Goal: Find specific page/section: Find specific page/section

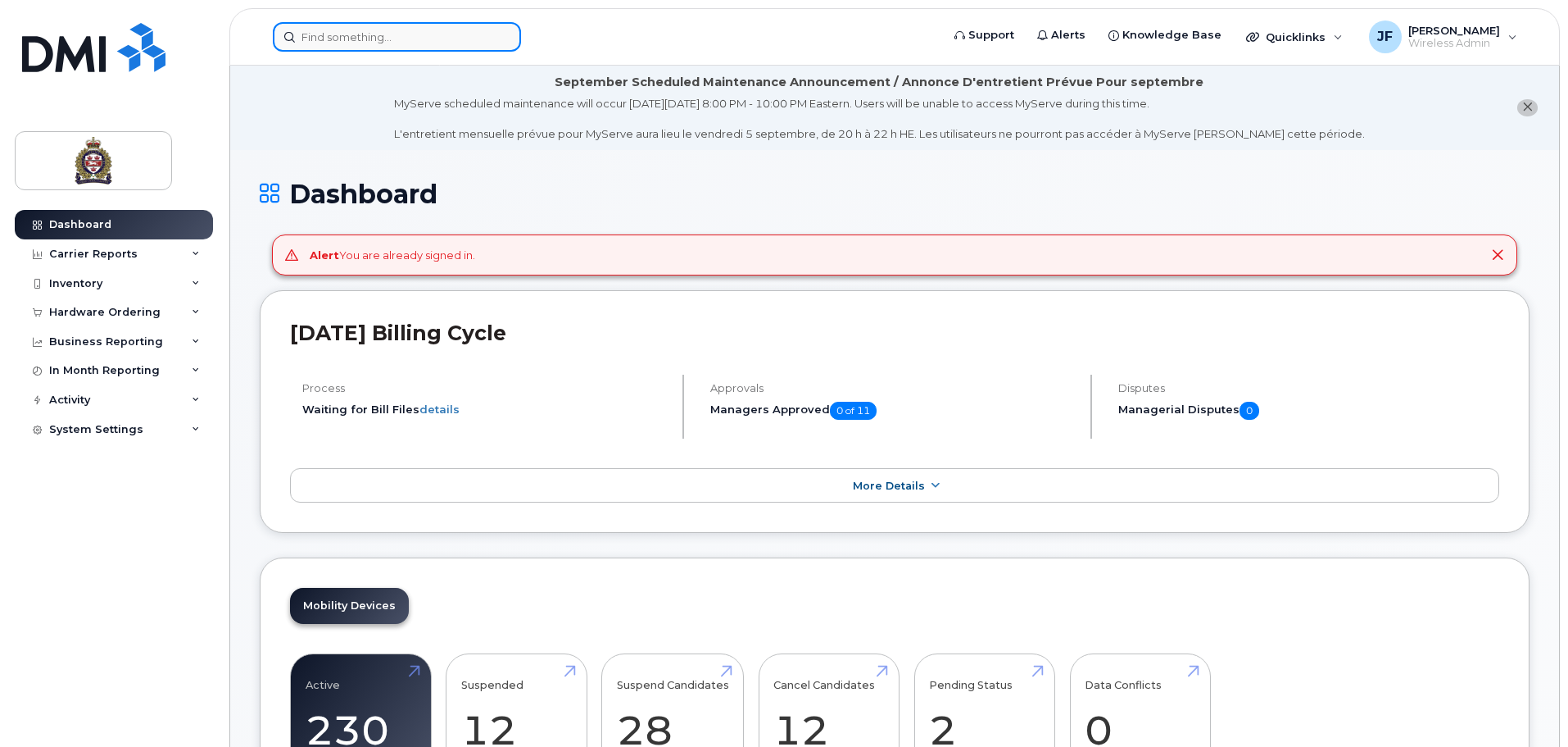
click at [361, 36] on input at bounding box center [397, 37] width 248 height 30
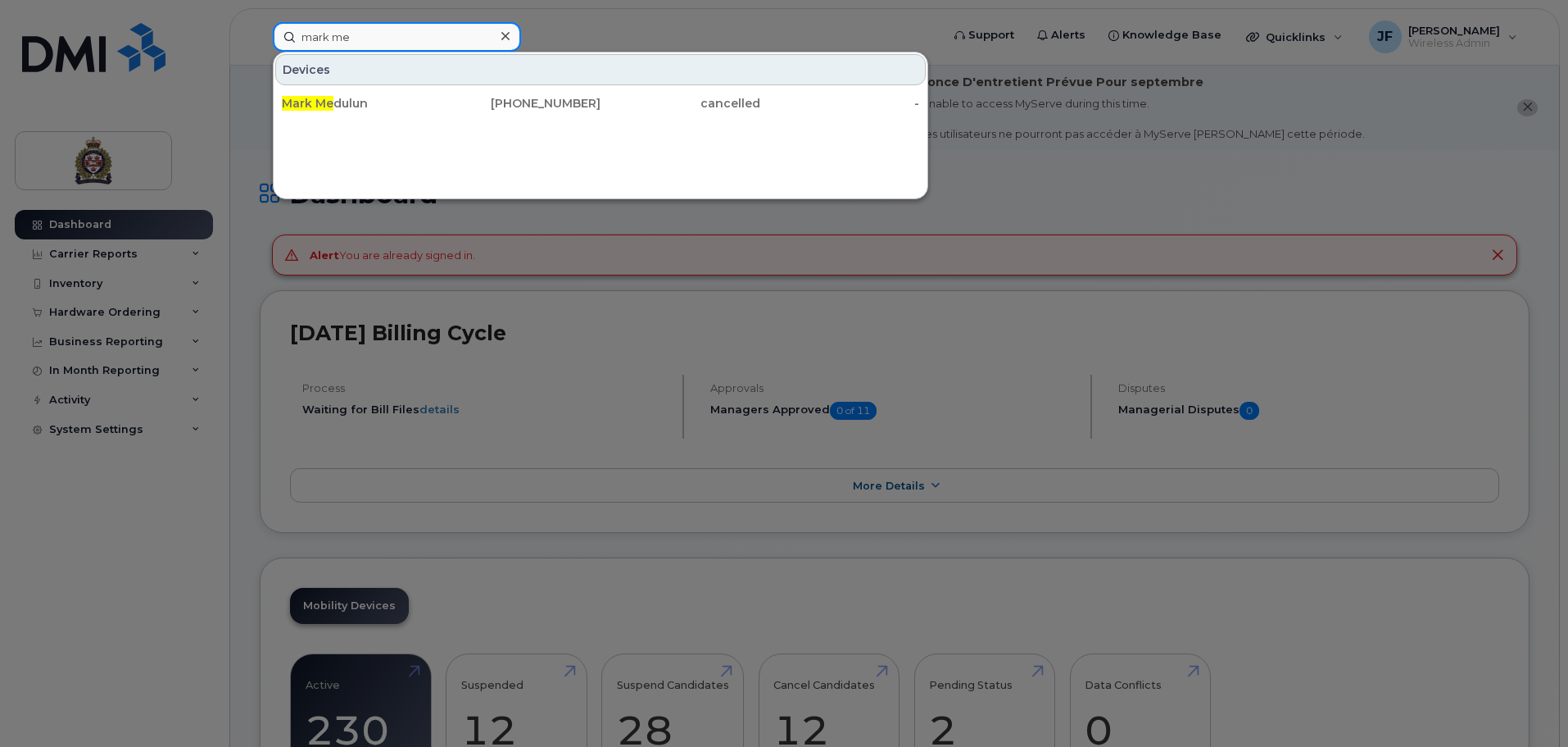
drag, startPoint x: 371, startPoint y: 41, endPoint x: 90, endPoint y: 8, distance: 282.9
click at [260, 22] on div "mark me Devices Mark Me dulun [PHONE_NUMBER] cancelled -" at bounding box center [601, 37] width 683 height 30
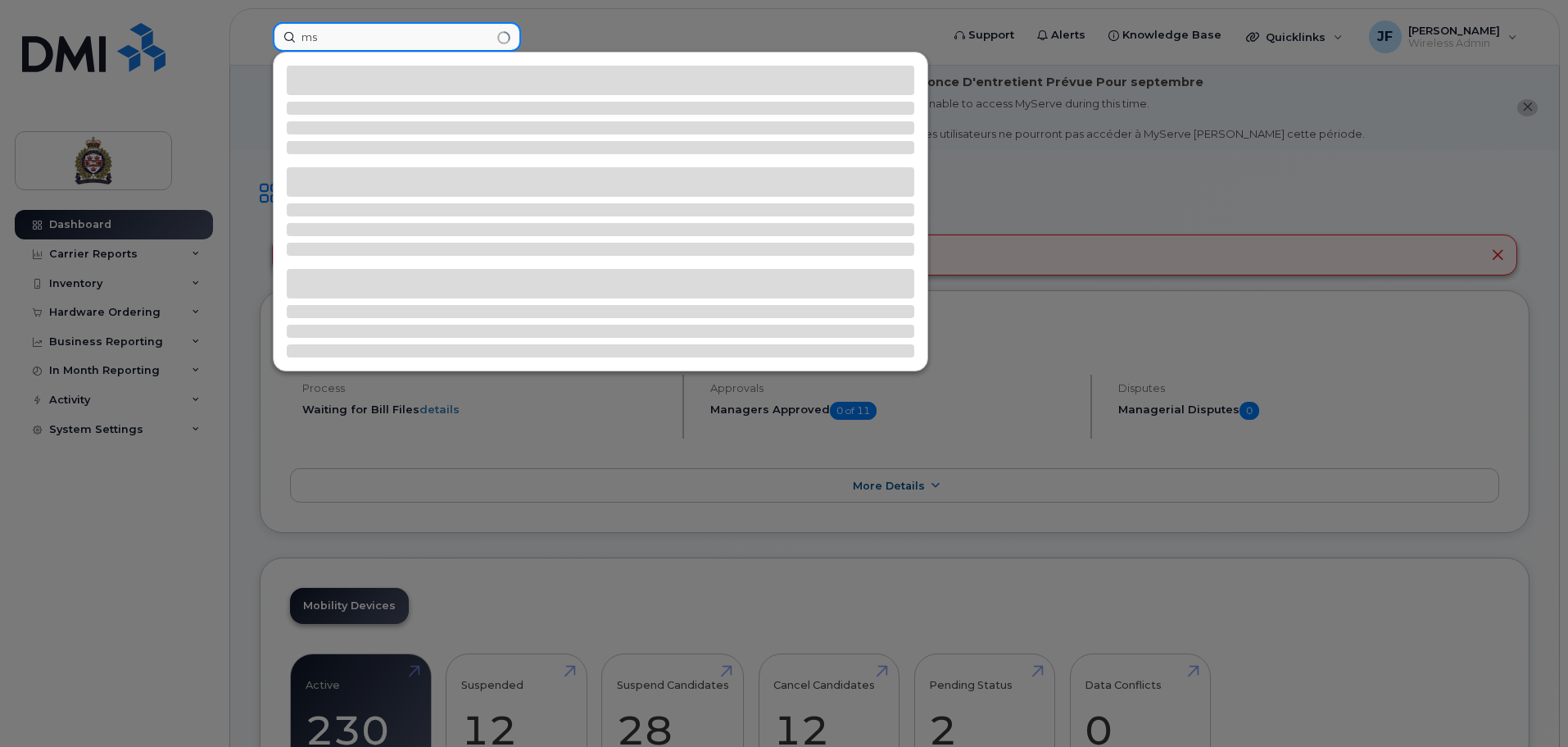
type input "m"
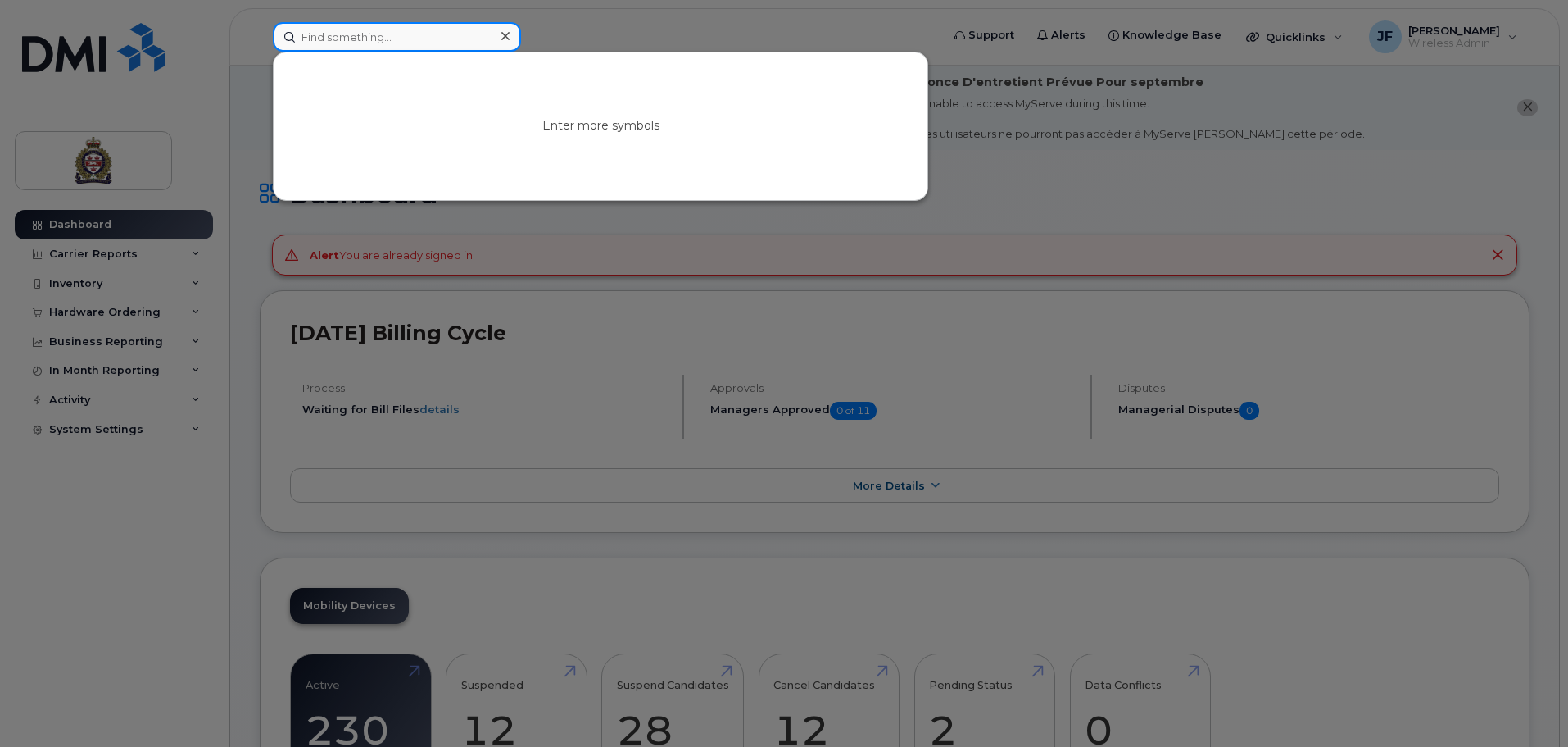
click at [311, 34] on input at bounding box center [397, 37] width 248 height 30
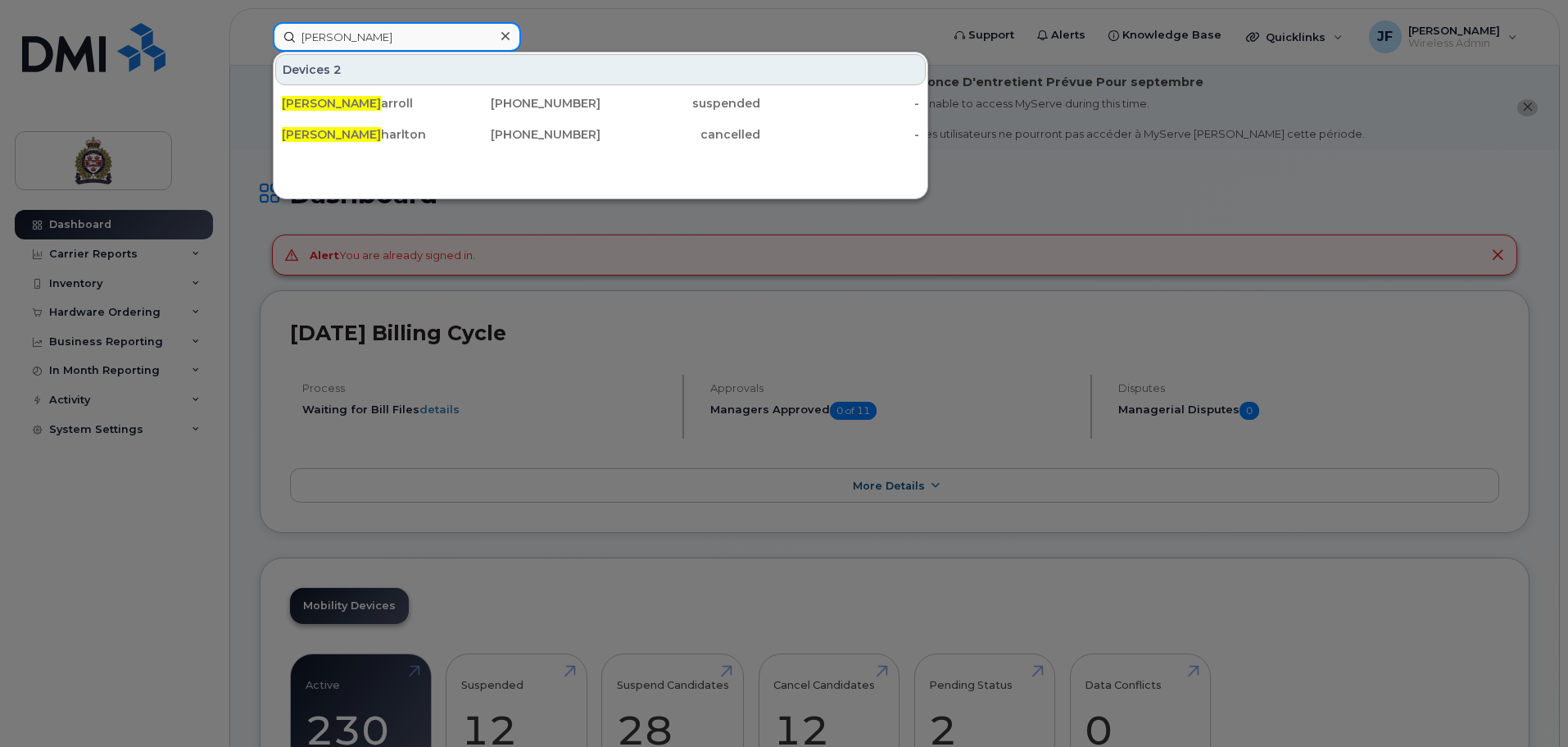
drag, startPoint x: 364, startPoint y: 31, endPoint x: 232, endPoint y: 37, distance: 132.1
click at [260, 37] on div "[PERSON_NAME] 2 [PERSON_NAME] [PHONE_NUMBER] suspended - [PERSON_NAME] [PHONE_N…" at bounding box center [601, 37] width 683 height 30
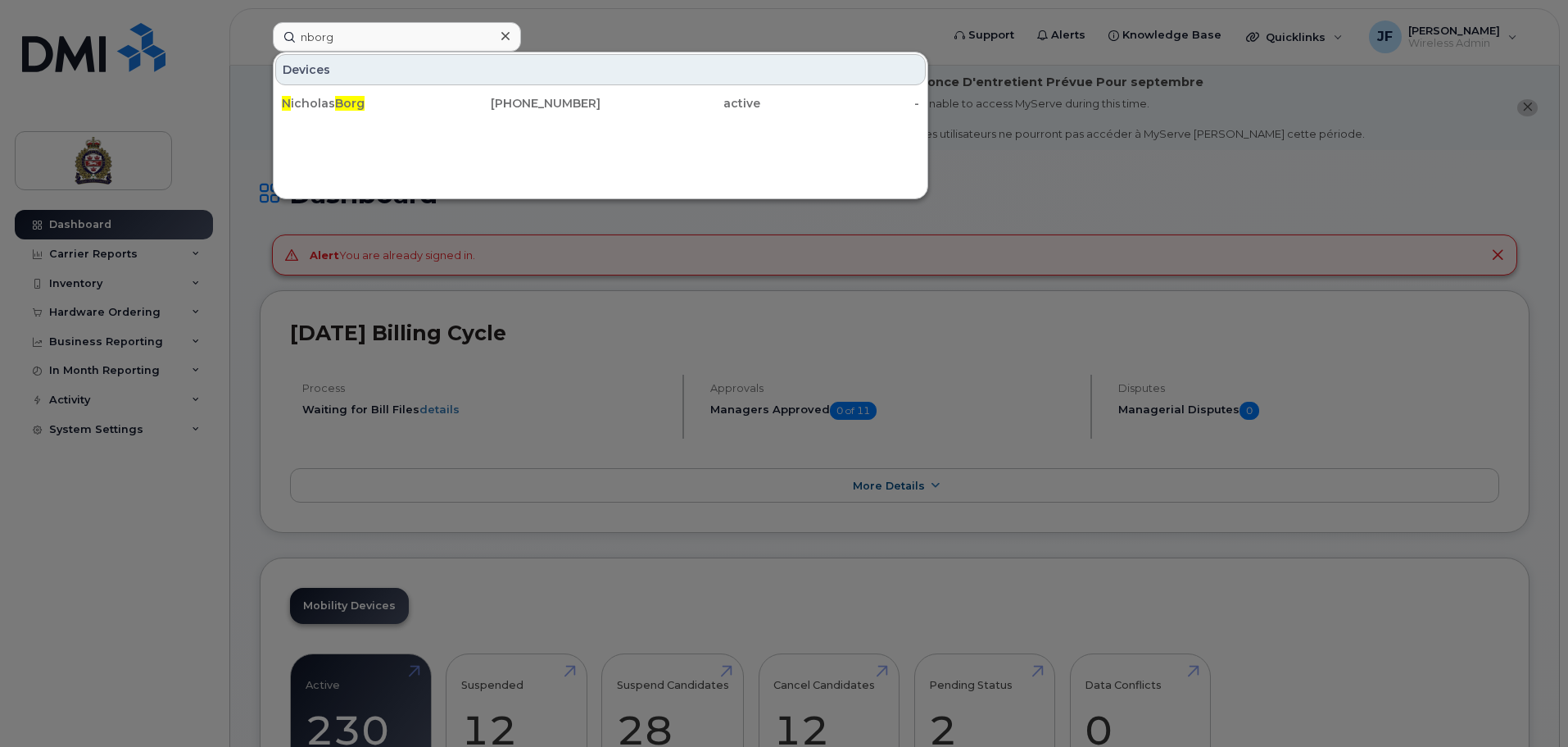
click at [406, 21] on div at bounding box center [784, 373] width 1568 height 747
click at [385, 44] on input "nborg" at bounding box center [397, 37] width 248 height 30
drag, startPoint x: 385, startPoint y: 44, endPoint x: 127, endPoint y: 42, distance: 258.0
click at [260, 42] on div "nborgs Devices [PERSON_NAME] [PHONE_NUMBER] active -" at bounding box center [601, 37] width 683 height 30
drag, startPoint x: 364, startPoint y: 46, endPoint x: 261, endPoint y: 46, distance: 103.0
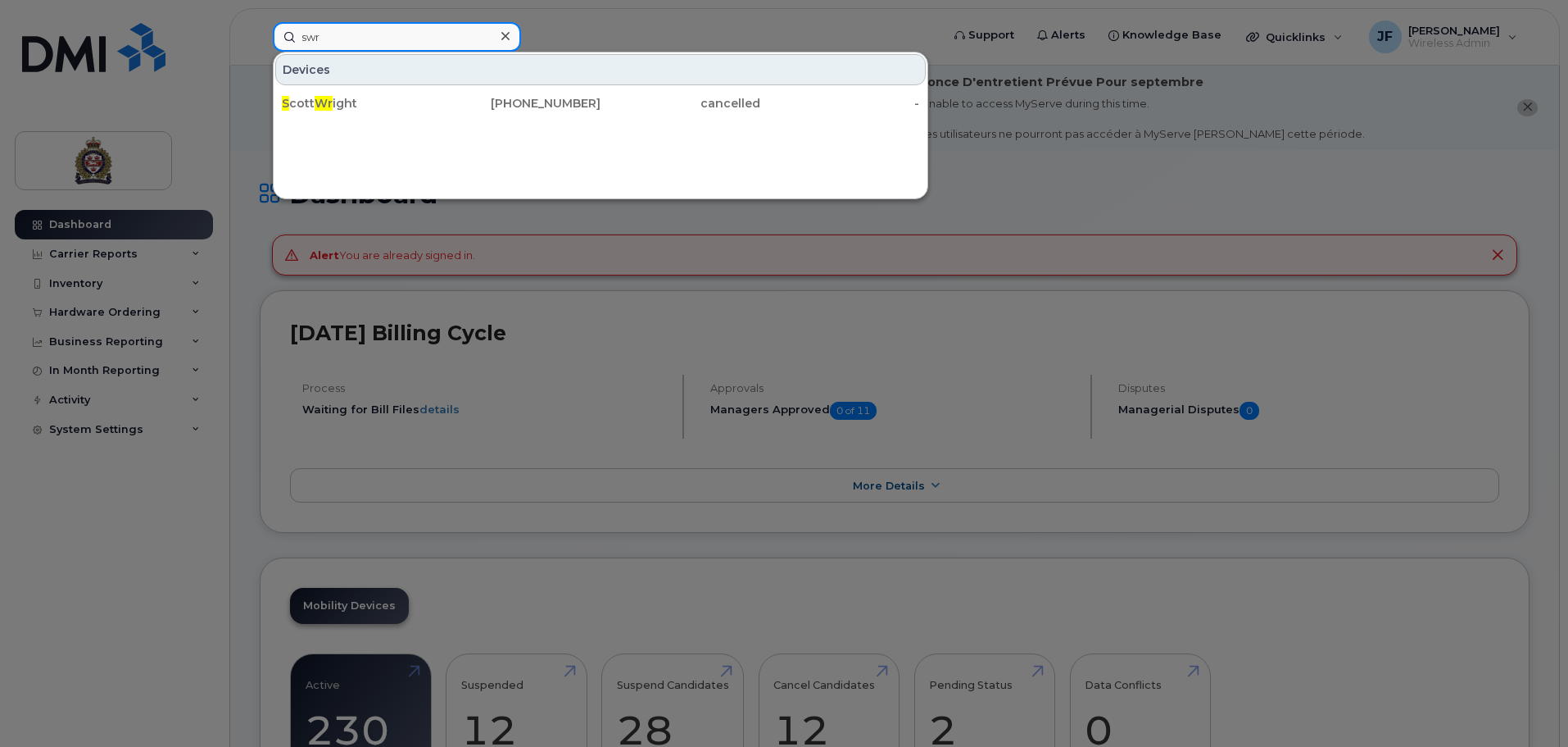
click at [262, 46] on div "swr Devices S cott Wr ight [PHONE_NUMBER] cancelled -" at bounding box center [601, 37] width 683 height 30
type input "d"
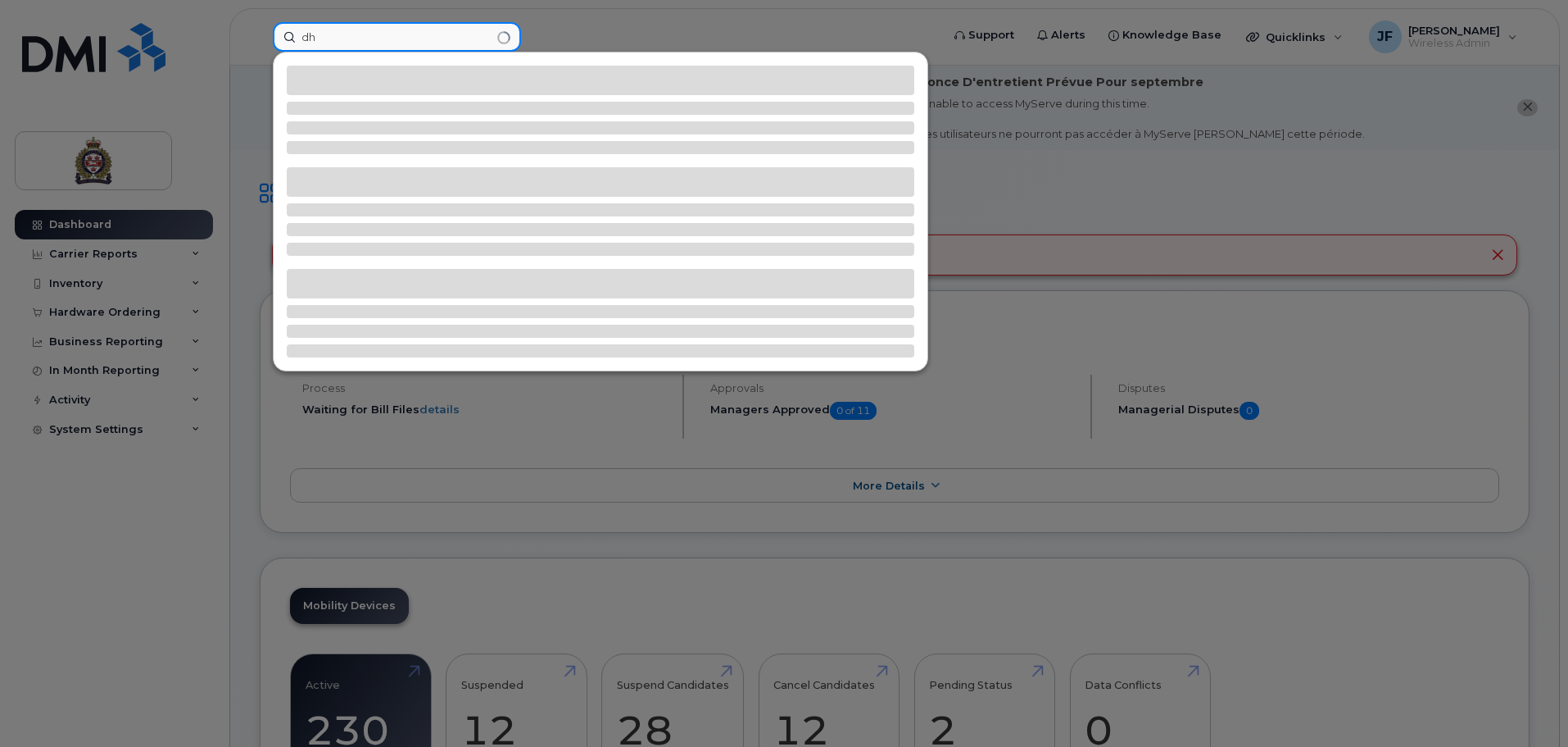
type input "d"
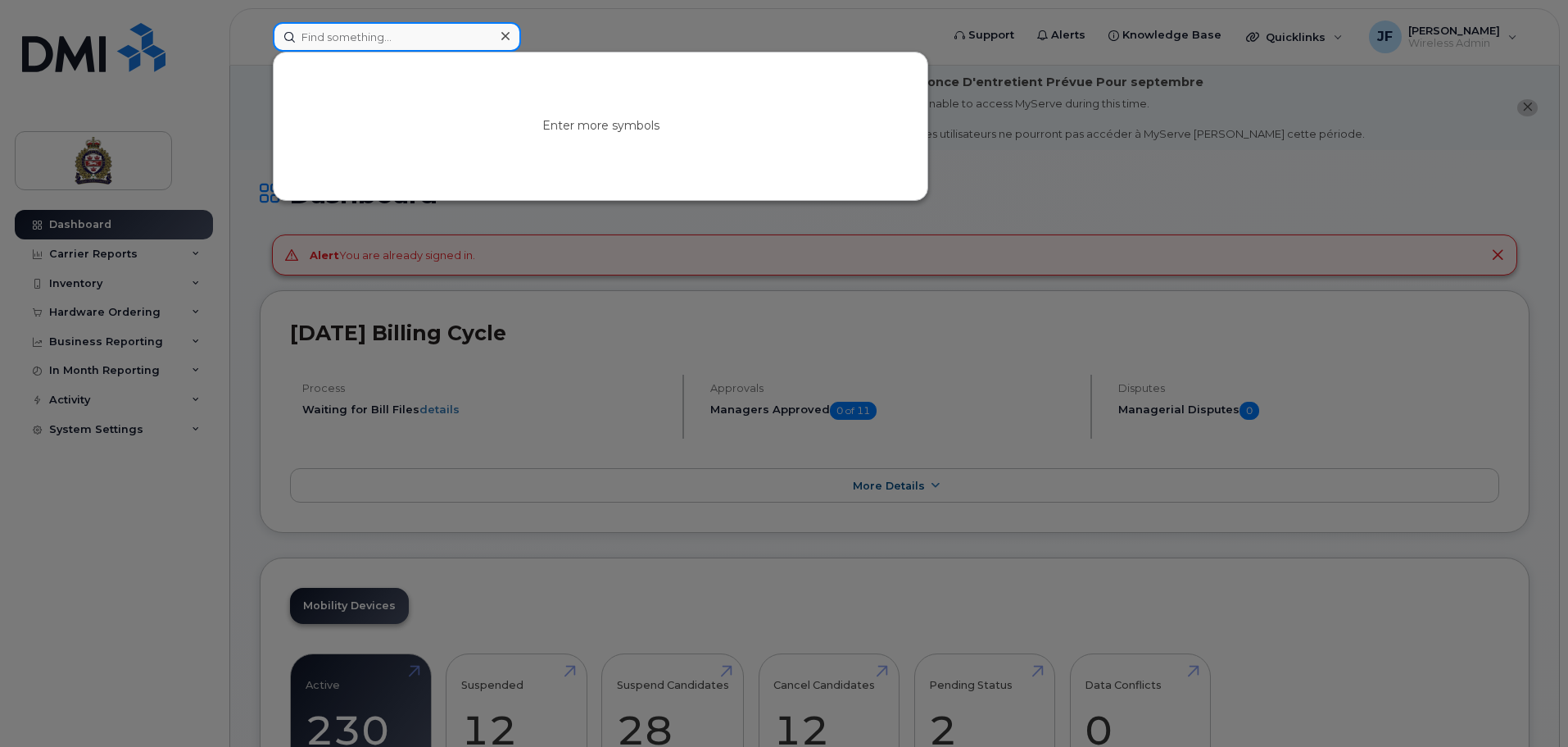
click at [351, 45] on input at bounding box center [397, 37] width 248 height 30
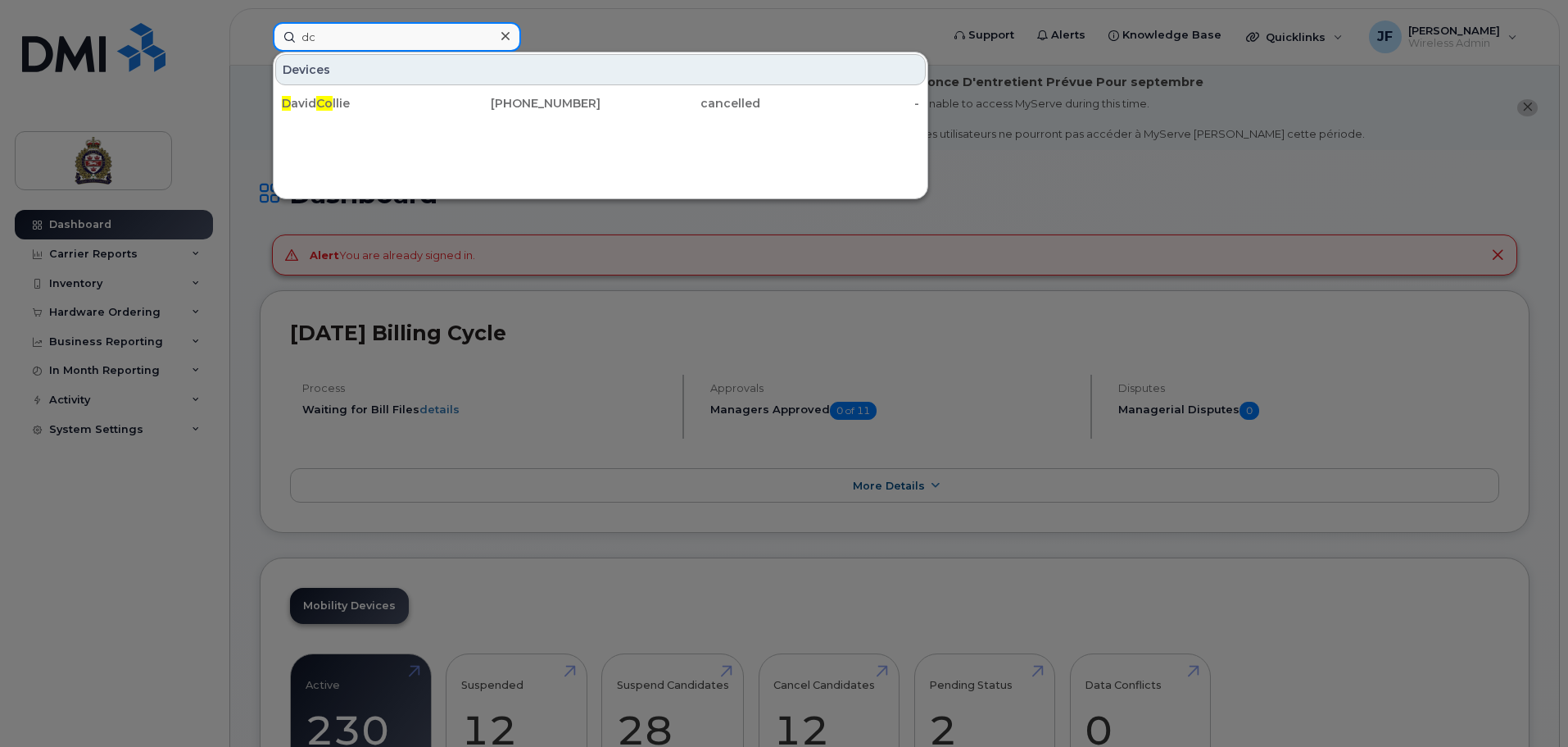
type input "d"
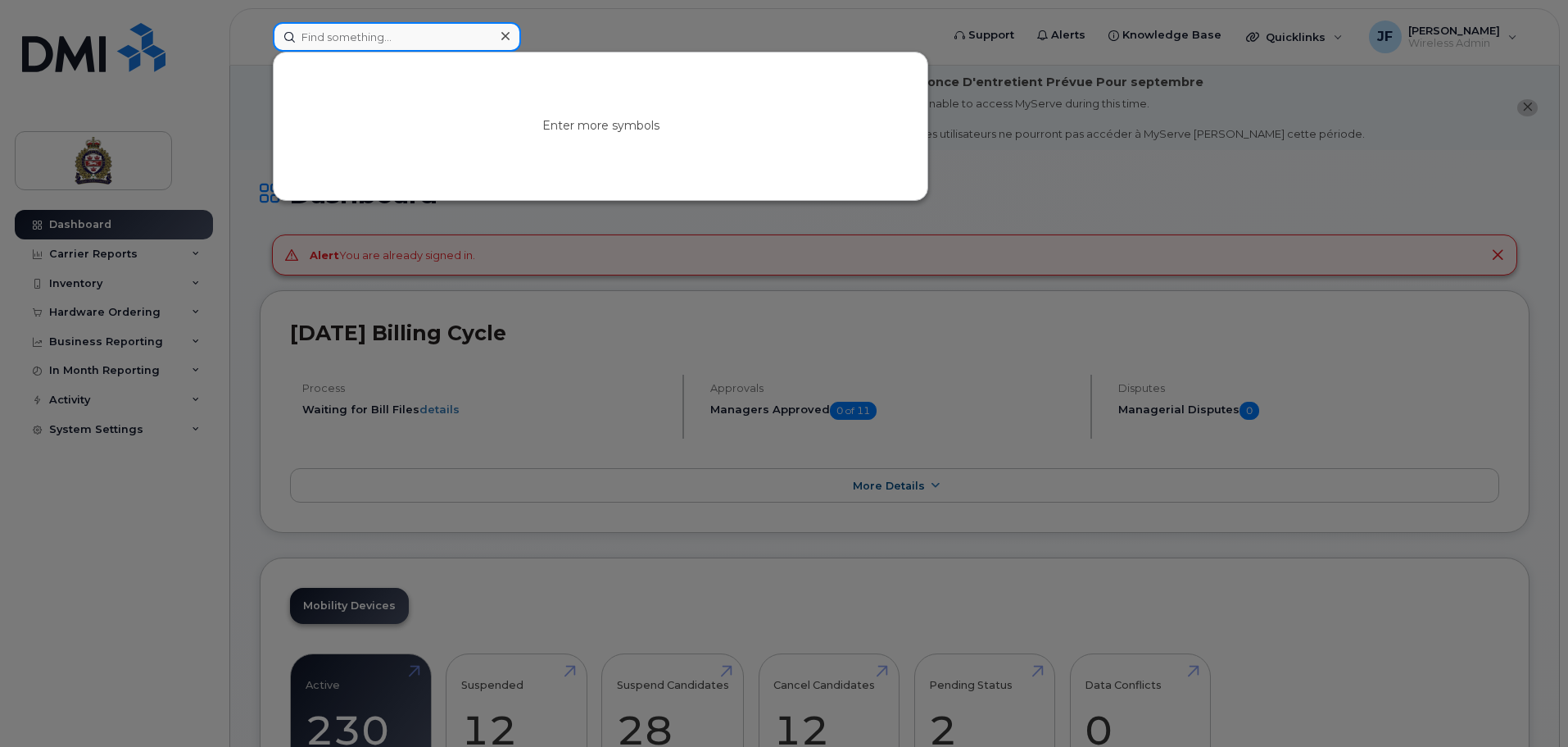
click at [343, 32] on input at bounding box center [397, 37] width 248 height 30
type input "[PERSON_NAME]"
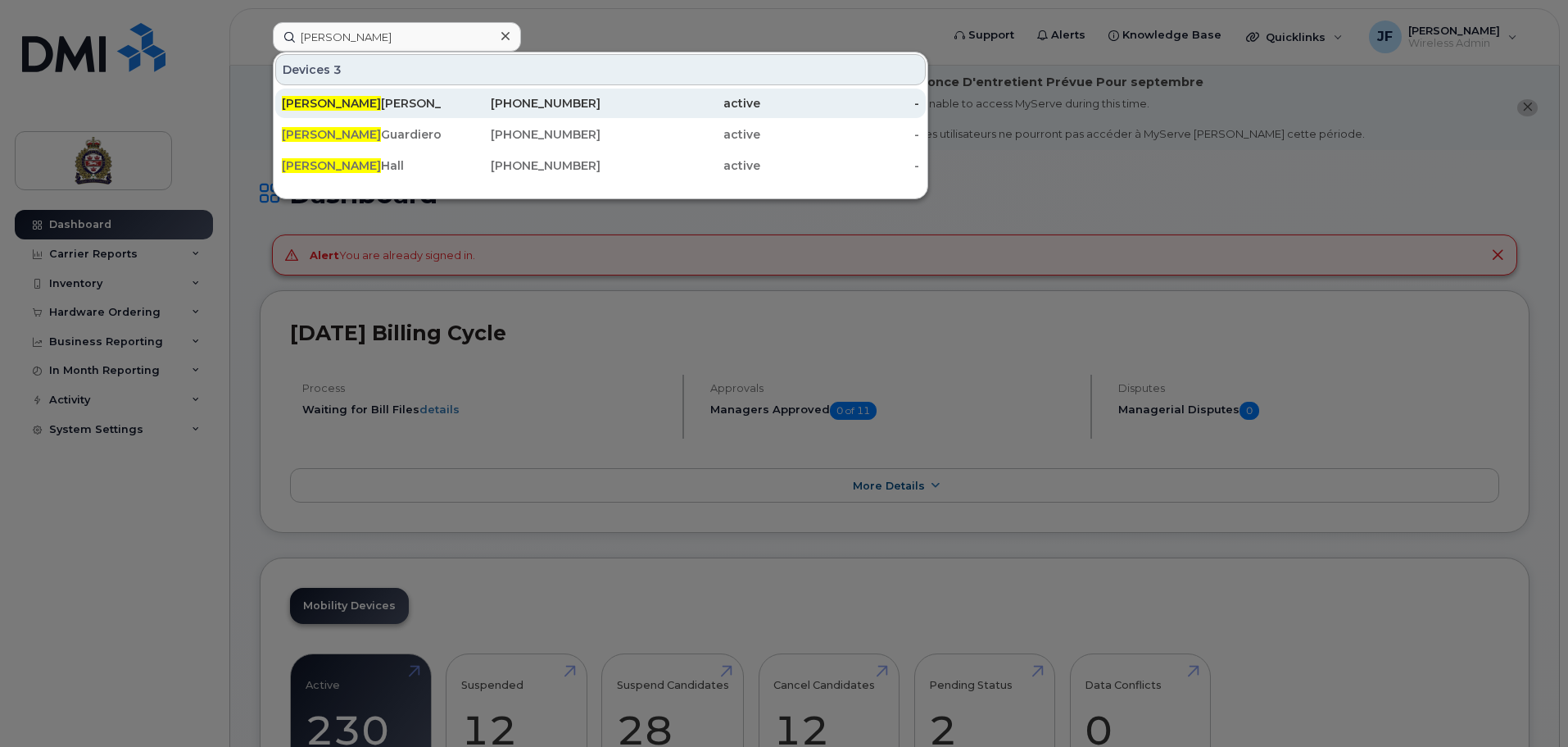
click at [360, 99] on div "[PERSON_NAME]" at bounding box center [361, 103] width 160 height 17
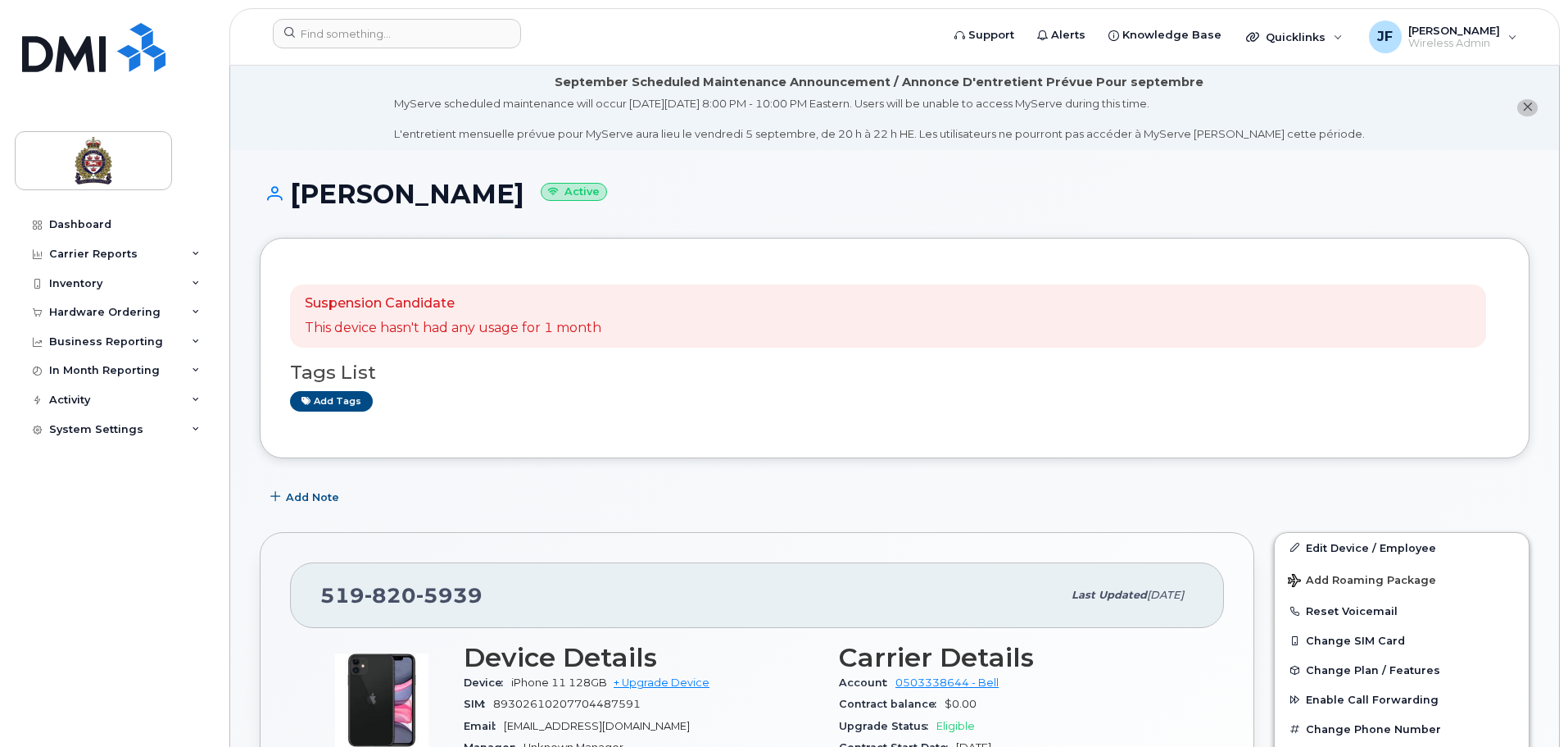
scroll to position [82, 0]
